Goal: Check status: Check status

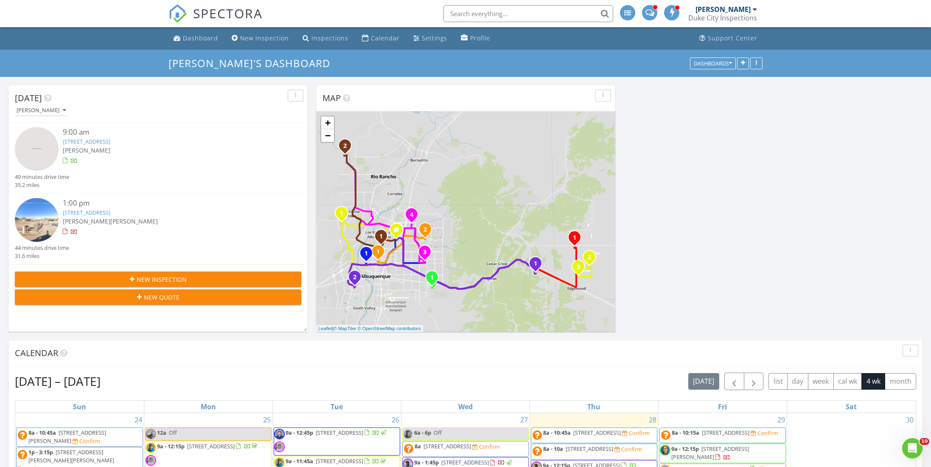
click at [189, 347] on div "Calendar" at bounding box center [459, 352] width 889 height 13
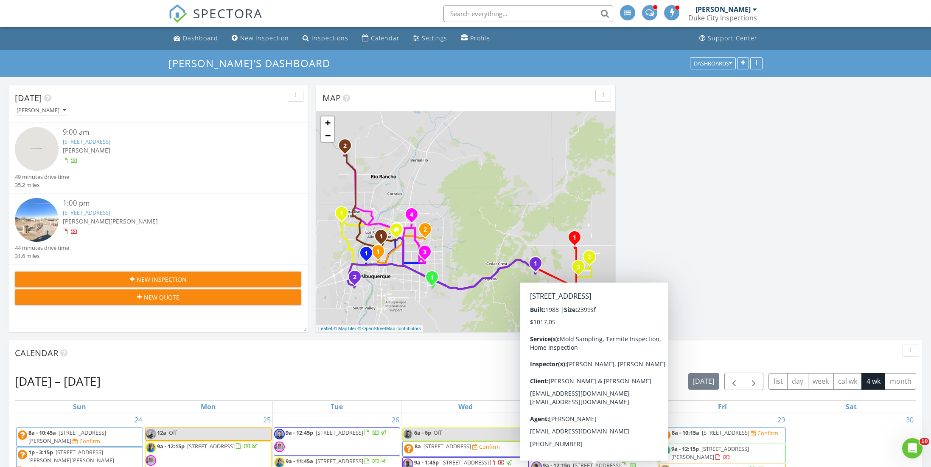
click at [333, 345] on div "Calendar" at bounding box center [465, 353] width 914 height 26
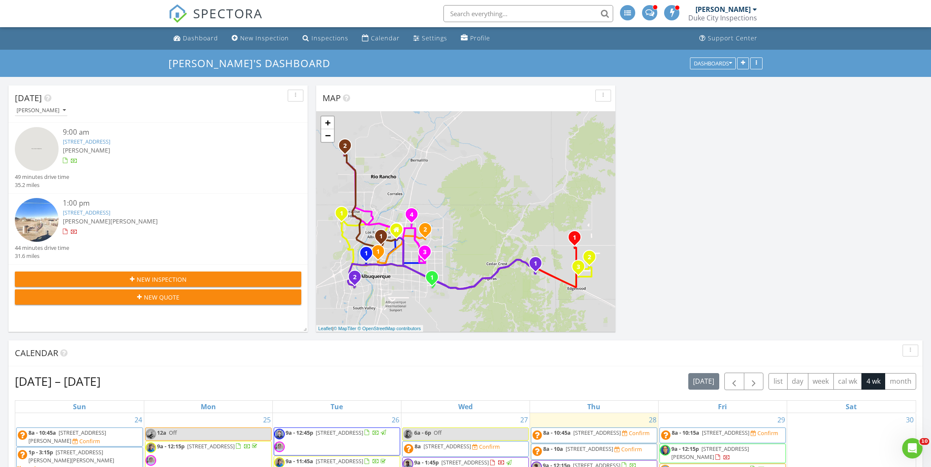
click at [101, 142] on link "33 Equestrian Trail, Edgewood, NM 87015" at bounding box center [87, 142] width 48 height 8
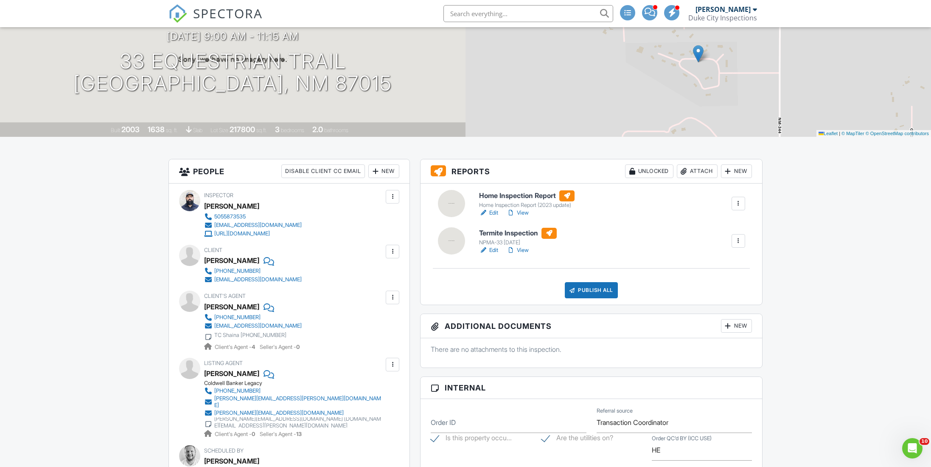
click at [501, 196] on h6 "Home Inspection Report" at bounding box center [527, 195] width 96 height 11
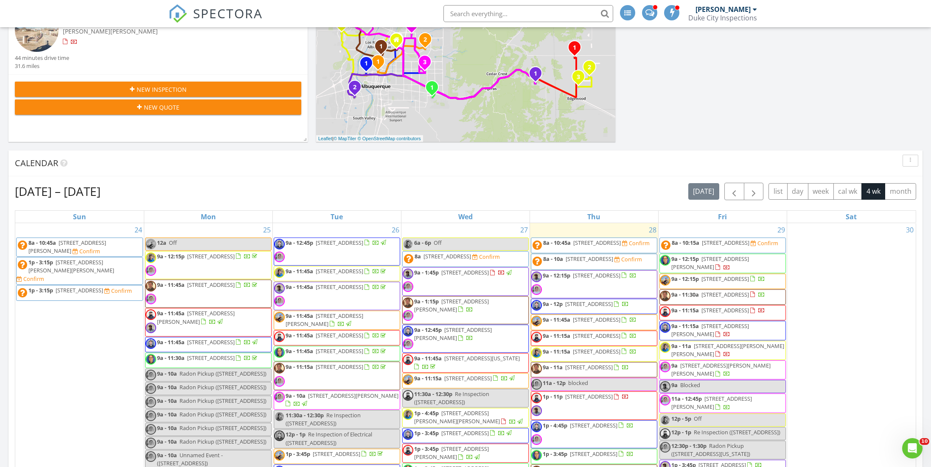
scroll to position [191, 0]
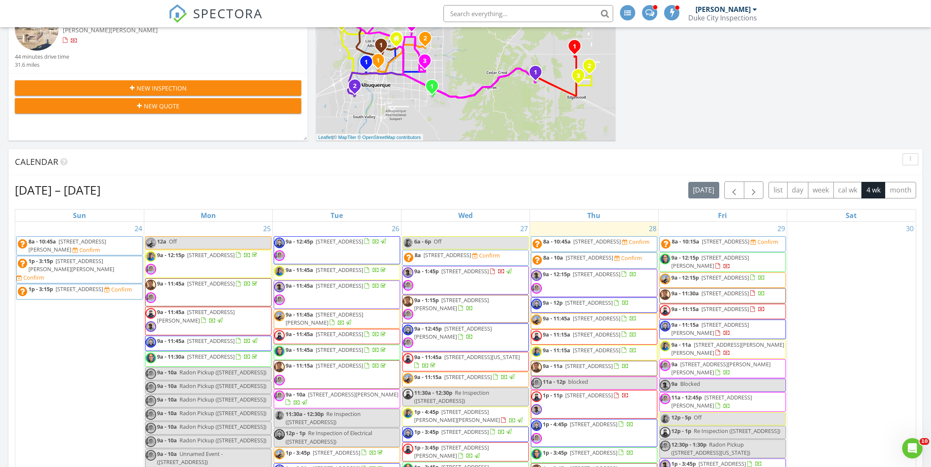
click at [836, 245] on div "30" at bounding box center [851, 428] width 129 height 412
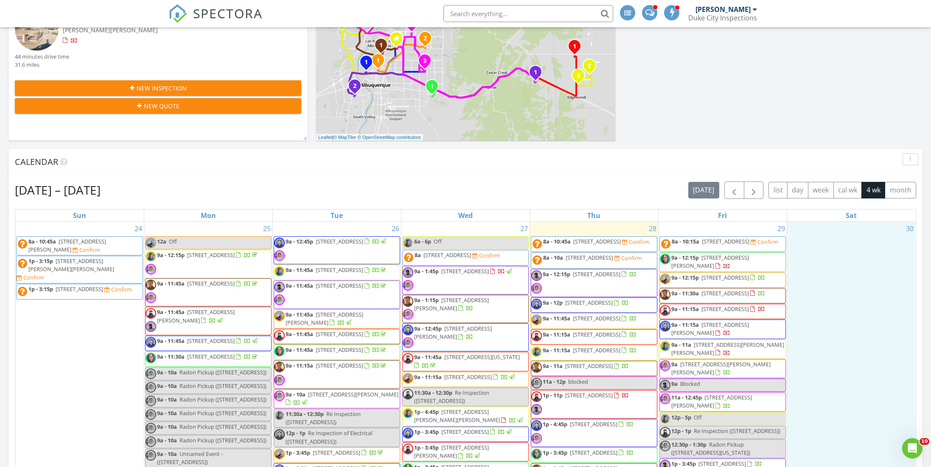
click at [642, 166] on div "Calendar" at bounding box center [459, 161] width 889 height 13
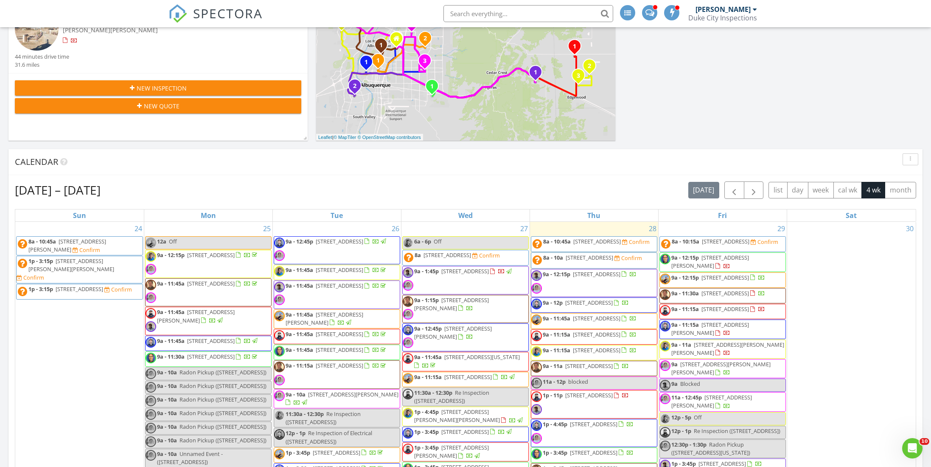
click at [642, 166] on div "Calendar" at bounding box center [459, 161] width 889 height 13
click at [631, 164] on div "Calendar" at bounding box center [459, 161] width 889 height 13
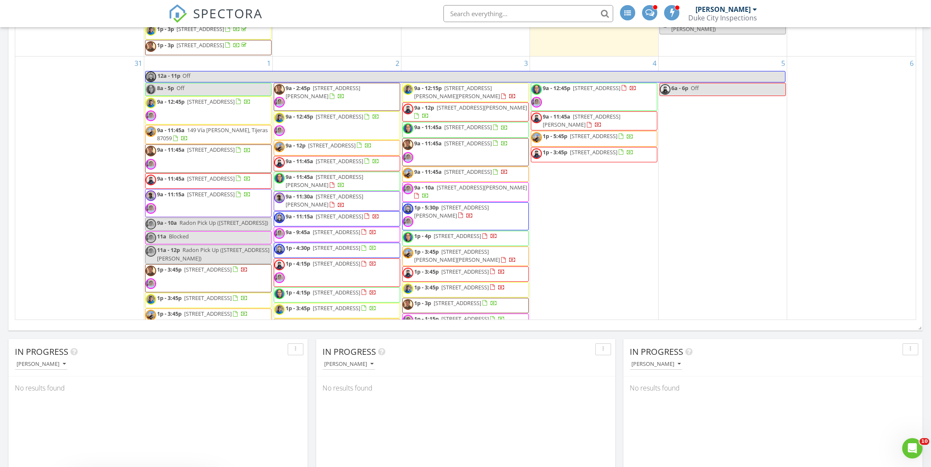
scroll to position [344, 0]
click at [104, 261] on div "31" at bounding box center [79, 197] width 129 height 284
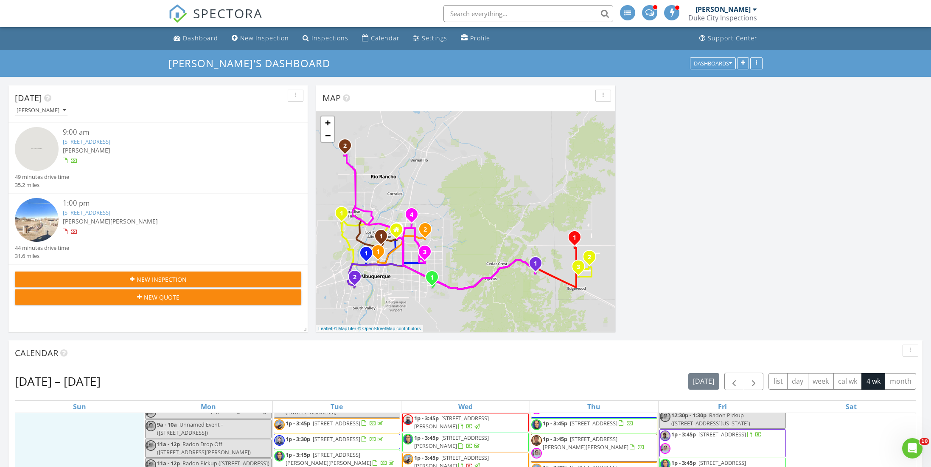
scroll to position [0, 0]
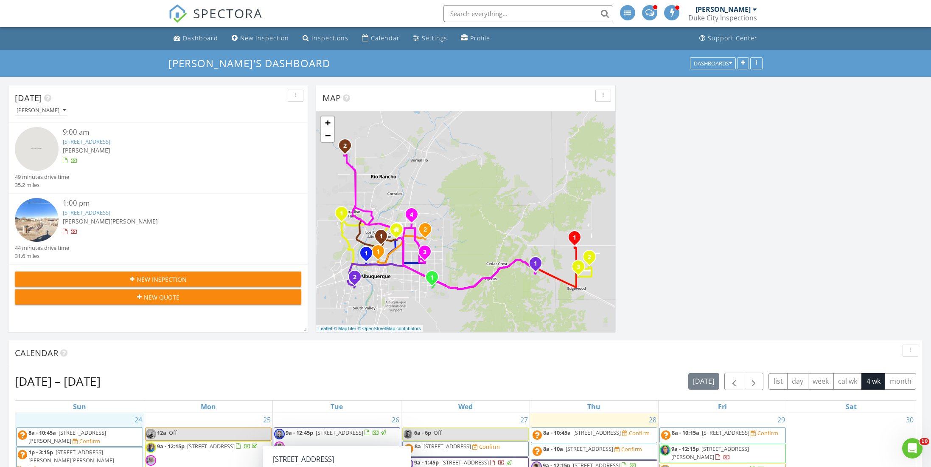
click at [107, 146] on div "[PERSON_NAME]" at bounding box center [170, 150] width 215 height 9
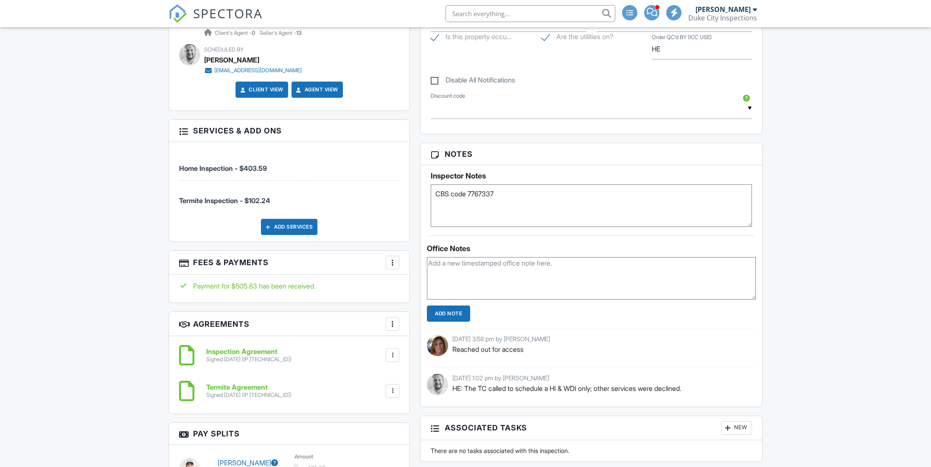
click at [416, 320] on div "Reports Unlocked Attach New Home Inspection Report Home Inspection Report (2023…" at bounding box center [591, 212] width 353 height 908
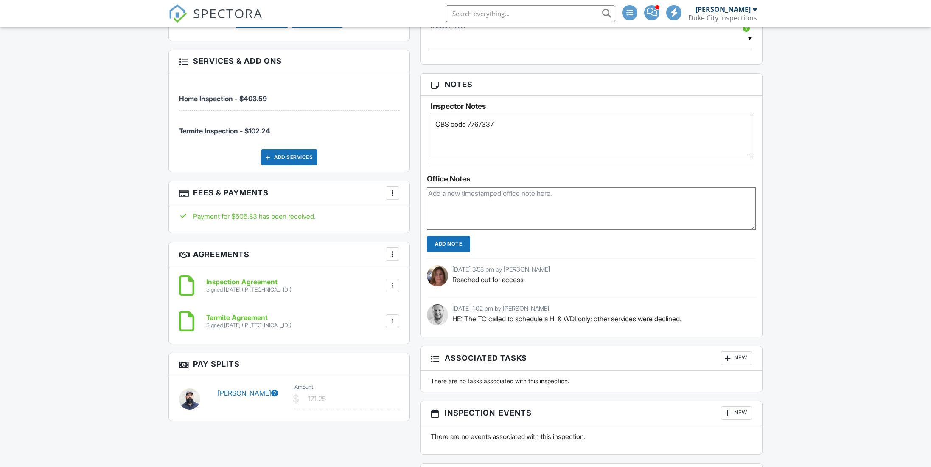
scroll to position [601, 0]
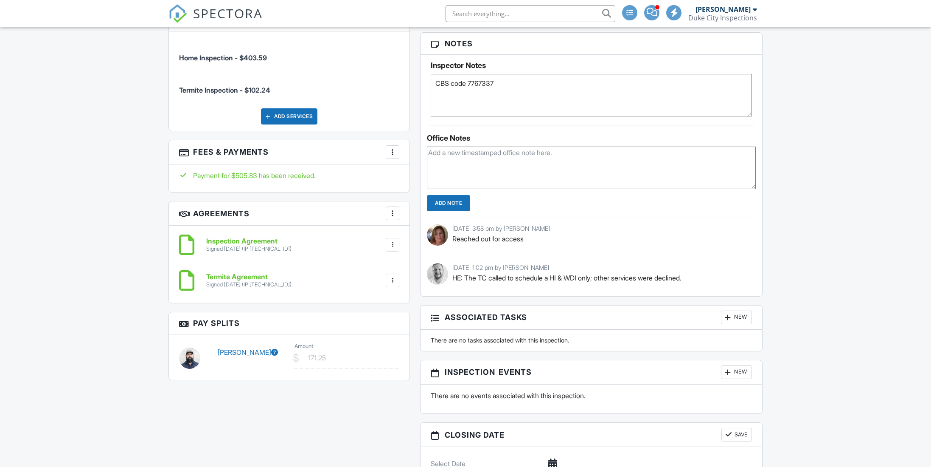
click at [416, 320] on div "Reports Unlocked Attach New Home Inspection Report Home Inspection Report (2023…" at bounding box center [591, 102] width 353 height 908
click at [92, 293] on div "Dashboard New Inspection Inspections Calendar Settings Profile Support Center I…" at bounding box center [465, 234] width 931 height 1617
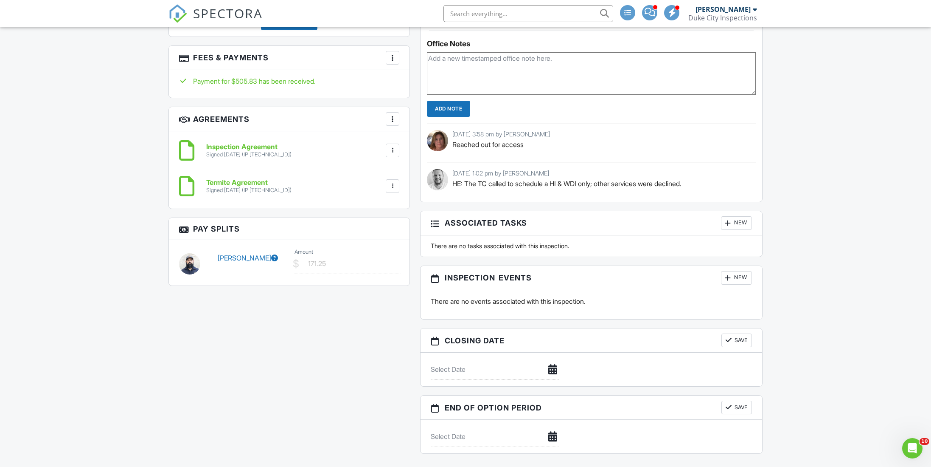
scroll to position [0, 0]
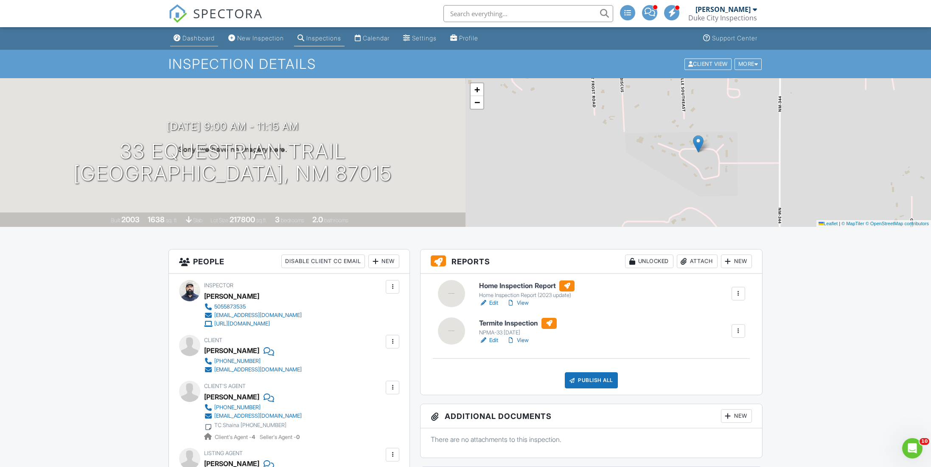
click at [196, 35] on div "Dashboard" at bounding box center [199, 37] width 32 height 7
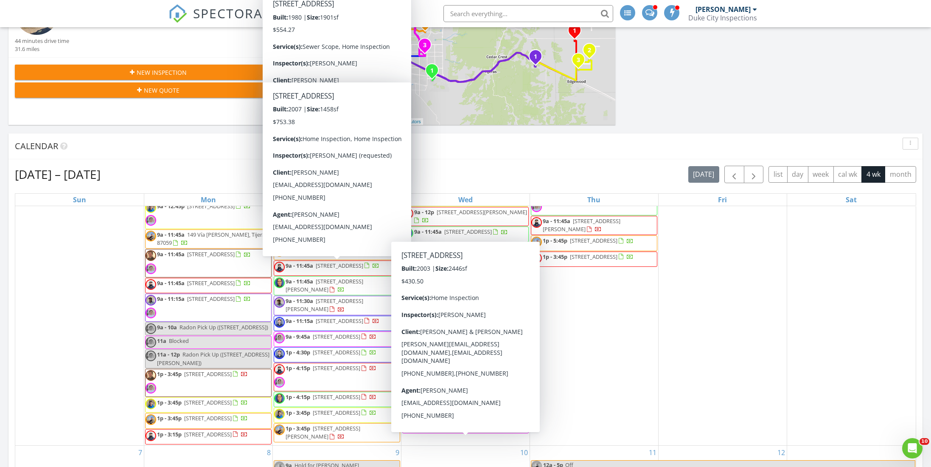
scroll to position [498, 0]
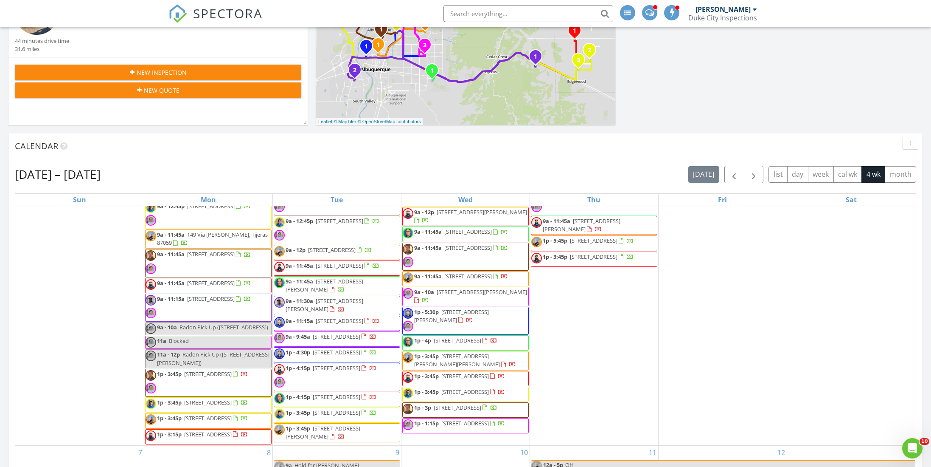
click at [642, 163] on div "Aug 24 – Sep 20, 2025 today list day week cal wk 4 wk month Sun Mon Tue Wed Thu…" at bounding box center [465, 352] width 914 height 386
